Goal: Navigation & Orientation: Find specific page/section

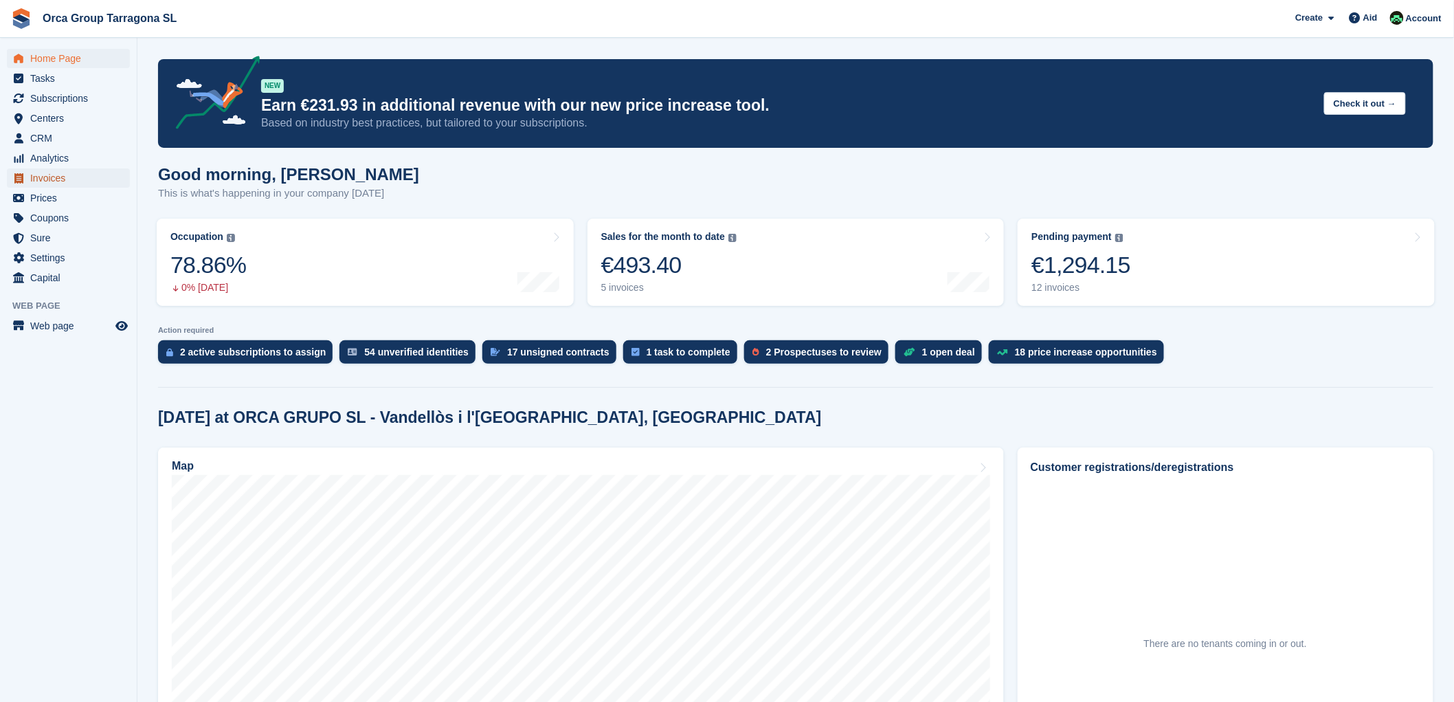
click at [58, 177] on font "Invoices" at bounding box center [47, 177] width 35 height 11
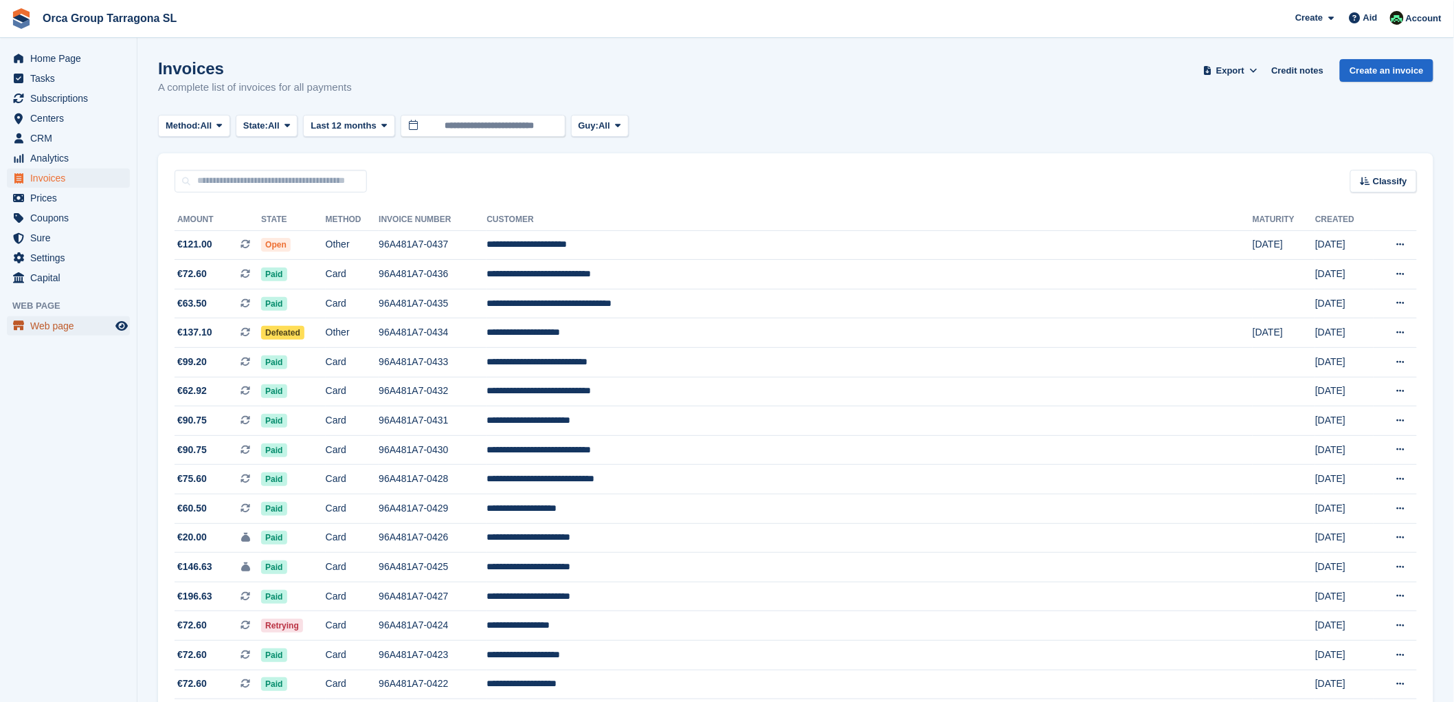
click at [49, 323] on font "Web page" at bounding box center [52, 325] width 44 height 11
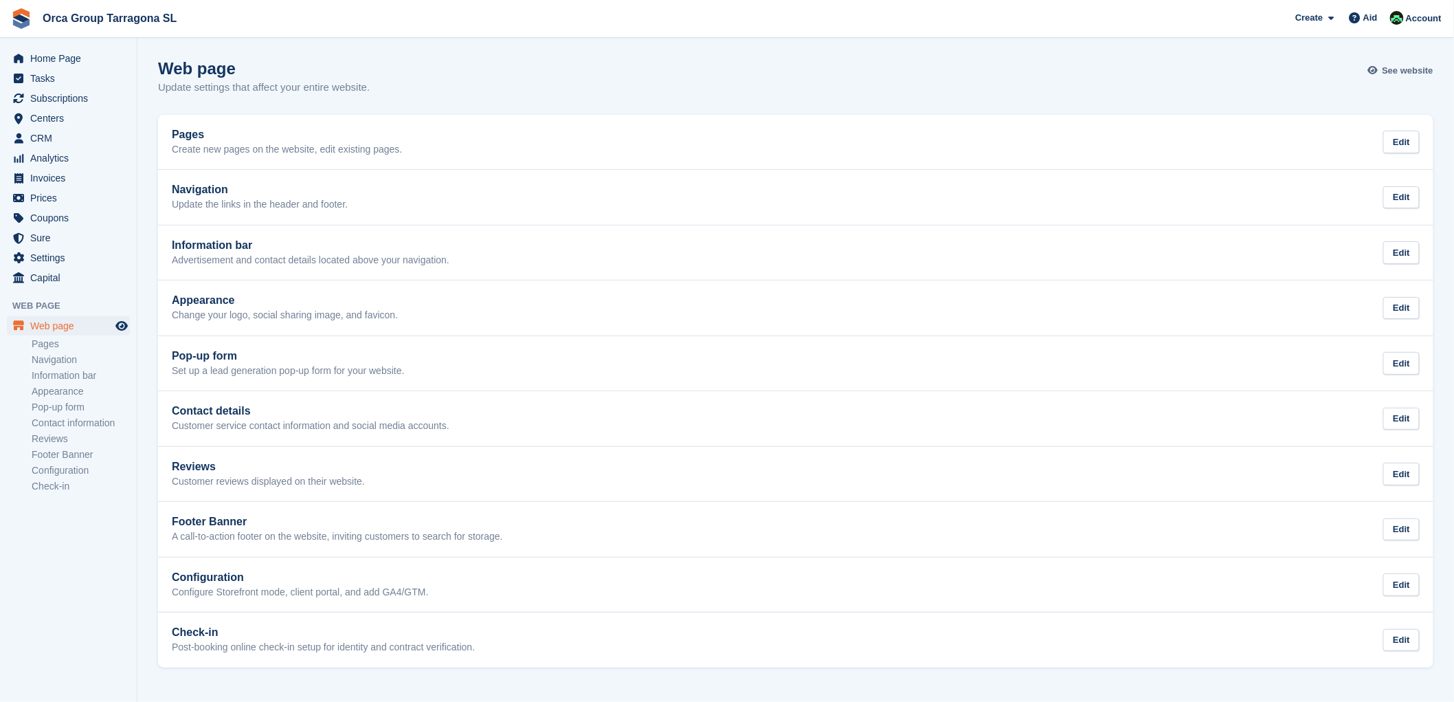
click at [1390, 72] on font "See website" at bounding box center [1408, 70] width 51 height 10
